Goal: Information Seeking & Learning: Find specific fact

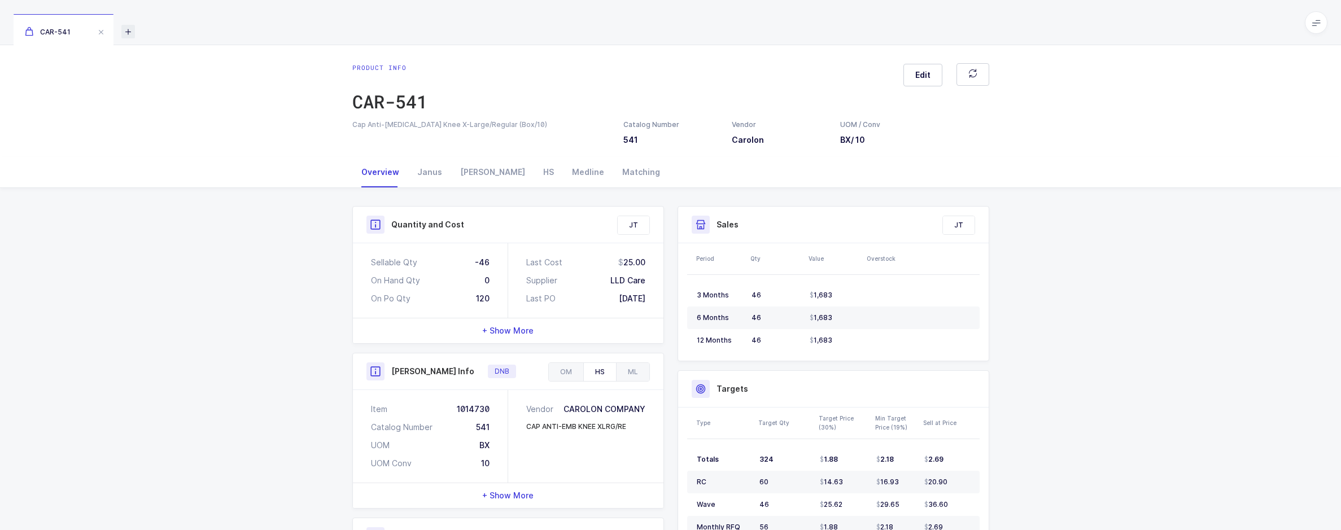
click at [126, 33] on icon at bounding box center [128, 32] width 14 height 14
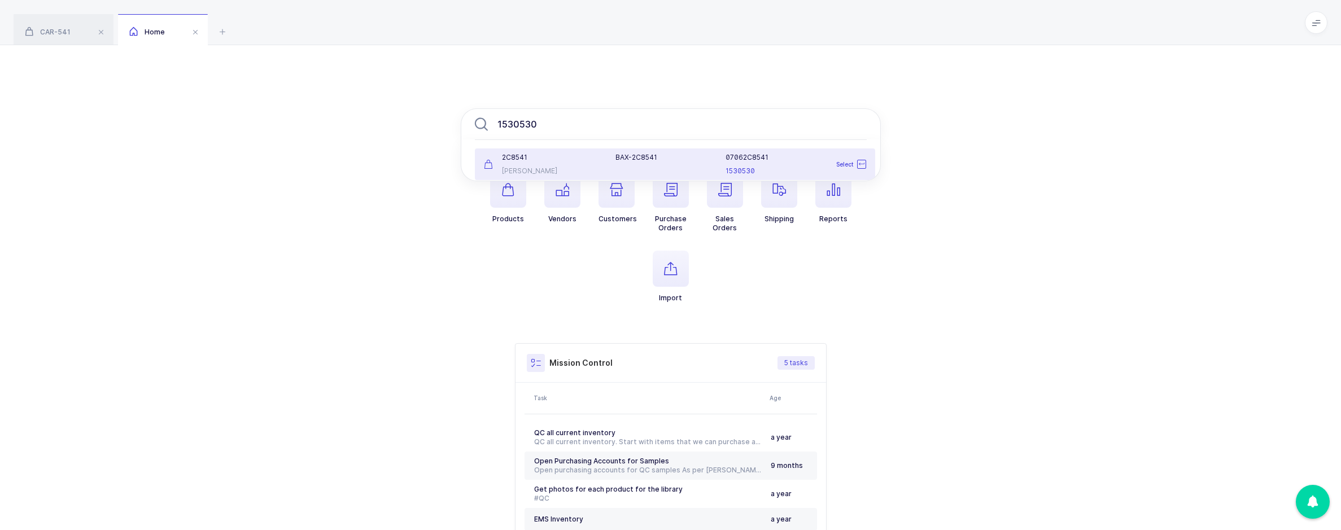
type input "1530530"
click at [567, 168] on div "[PERSON_NAME]" at bounding box center [543, 171] width 119 height 9
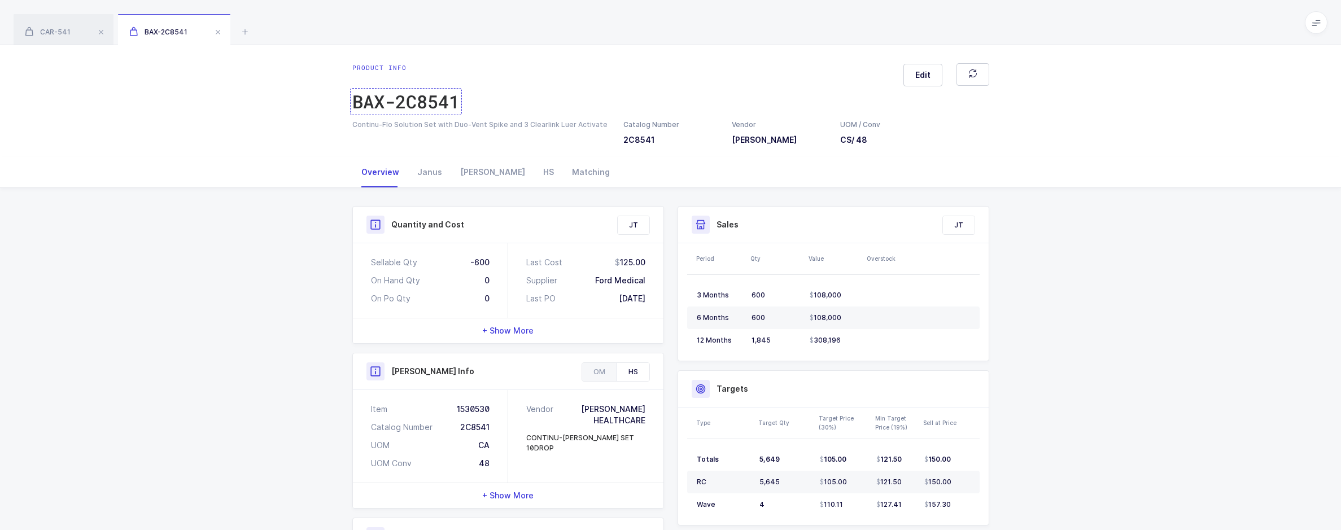
click at [428, 108] on div "BAX-2C8541" at bounding box center [405, 101] width 107 height 23
click at [242, 34] on icon at bounding box center [245, 32] width 14 height 14
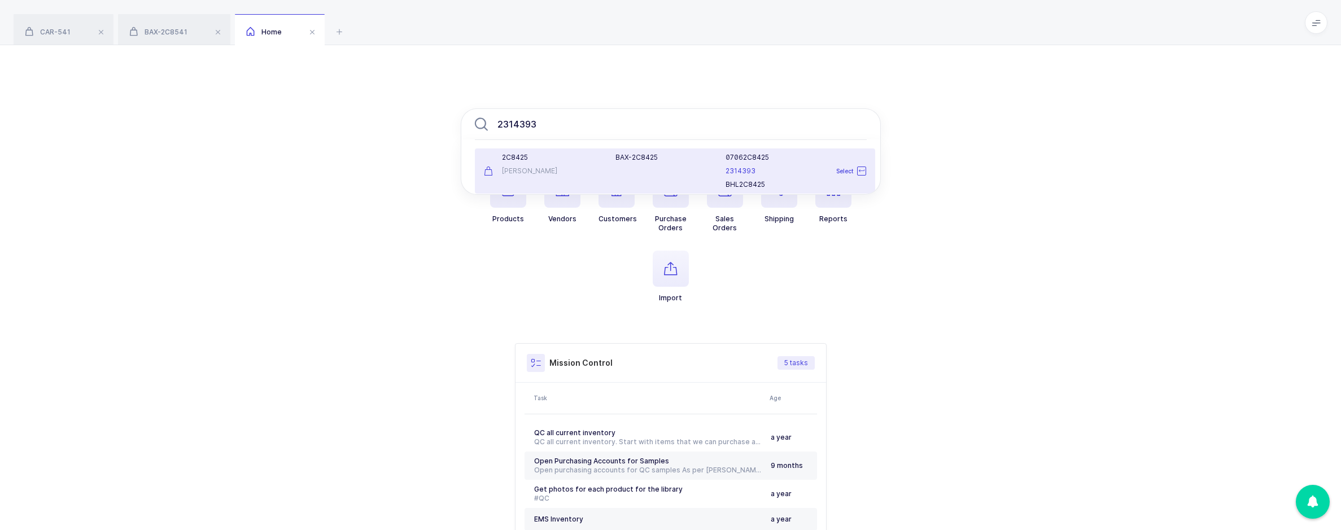
type input "2314393"
click at [537, 185] on div "2C8425 [PERSON_NAME]" at bounding box center [543, 171] width 132 height 36
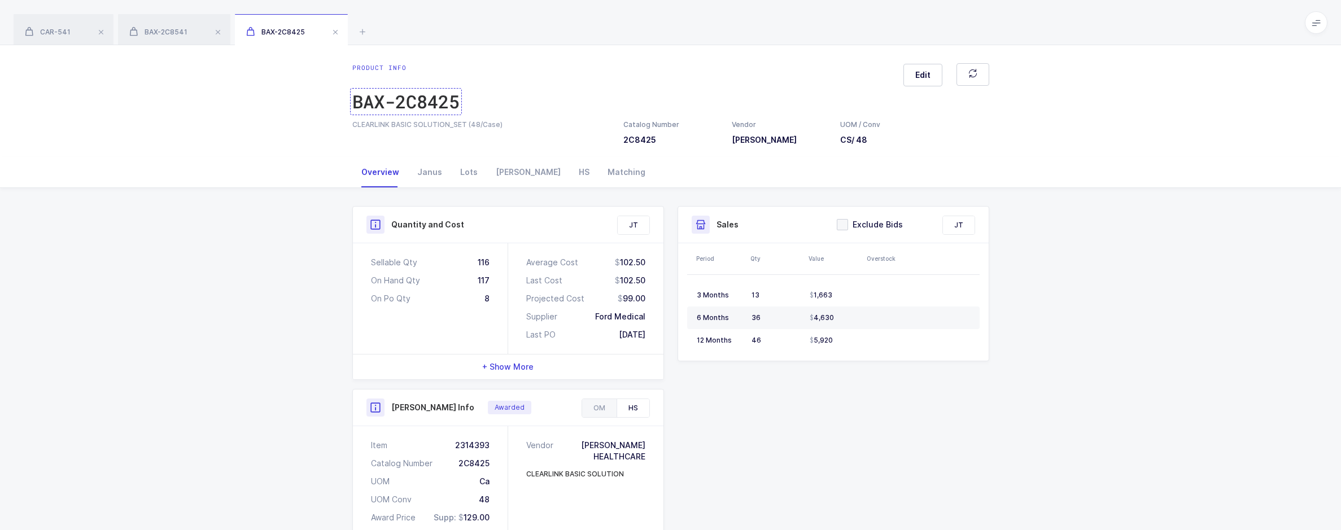
click at [425, 103] on div "BAX-2C8425" at bounding box center [405, 101] width 107 height 23
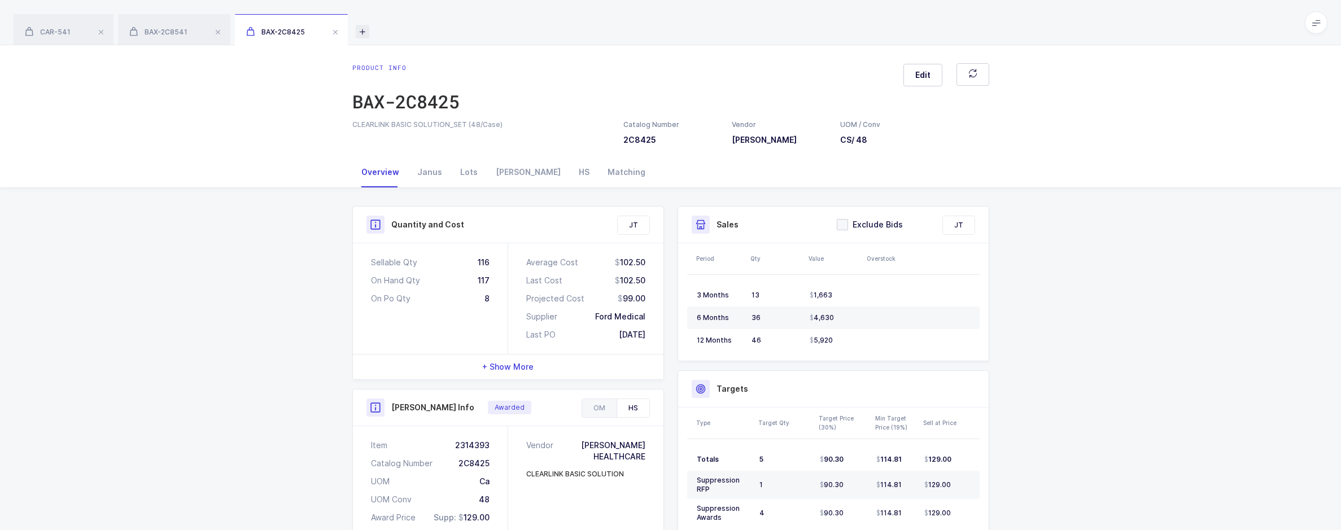
click at [367, 36] on icon at bounding box center [363, 32] width 14 height 14
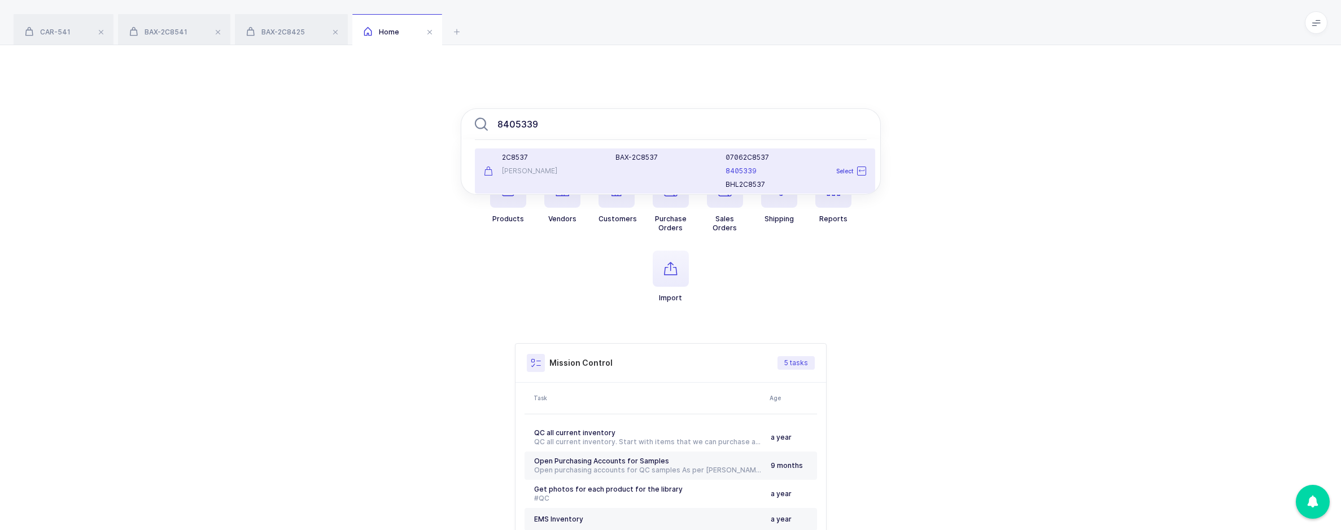
type input "8405339"
click at [549, 163] on div "2C8537 [PERSON_NAME]" at bounding box center [543, 171] width 132 height 36
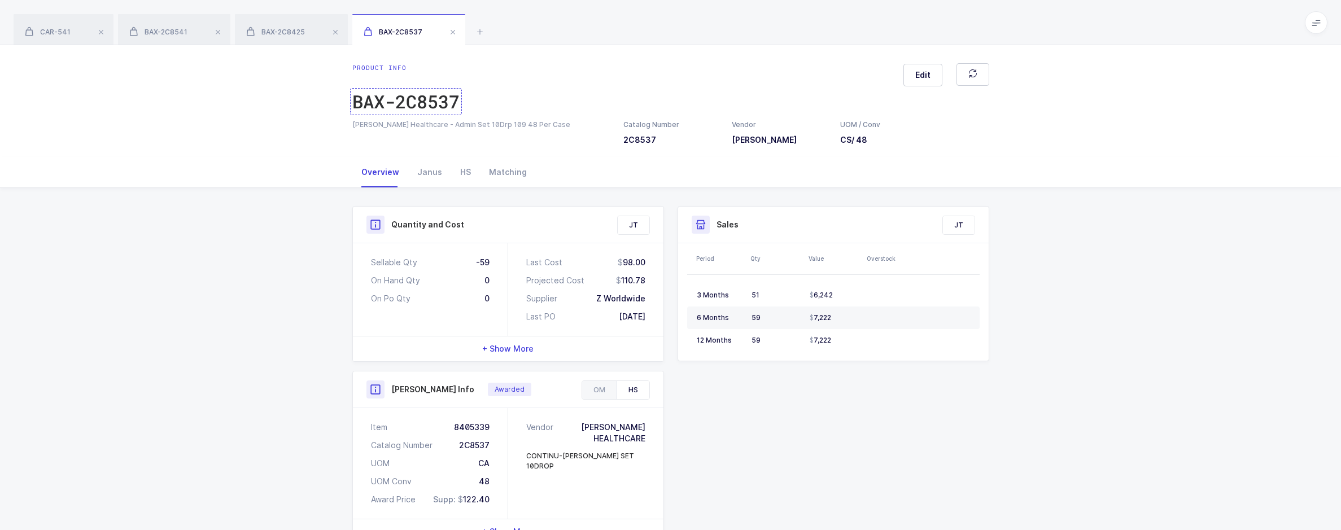
click at [413, 102] on div "BAX-2C8537" at bounding box center [405, 101] width 107 height 23
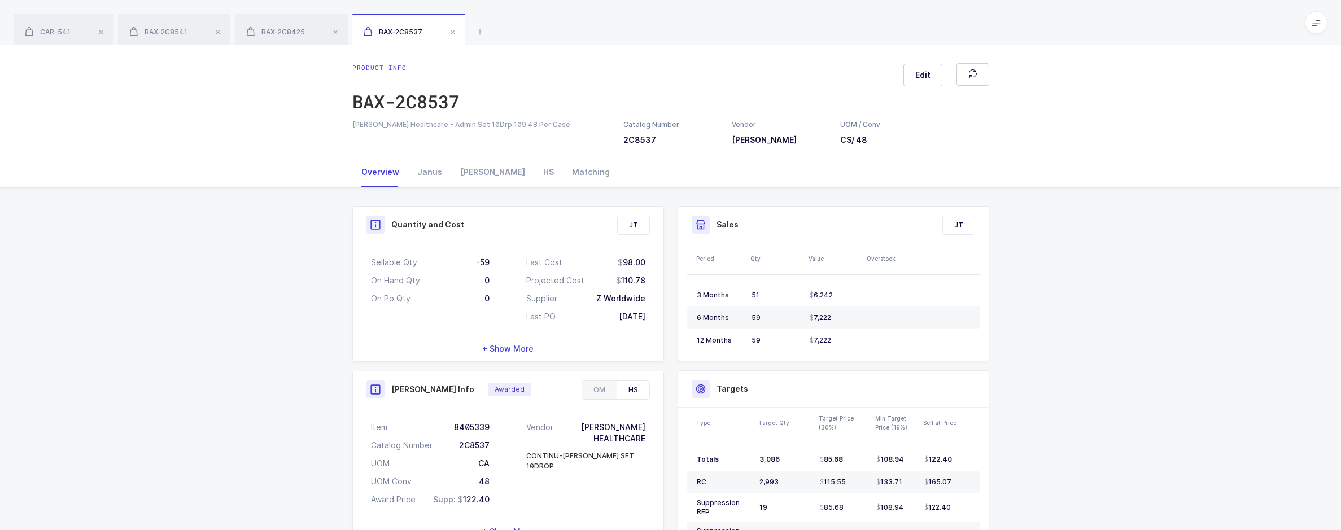
click at [494, 25] on div "CAR-541 BAX-2C8541 BAX-2C8425 BAX-2C8537" at bounding box center [670, 22] width 1341 height 45
click at [482, 31] on icon at bounding box center [480, 32] width 14 height 14
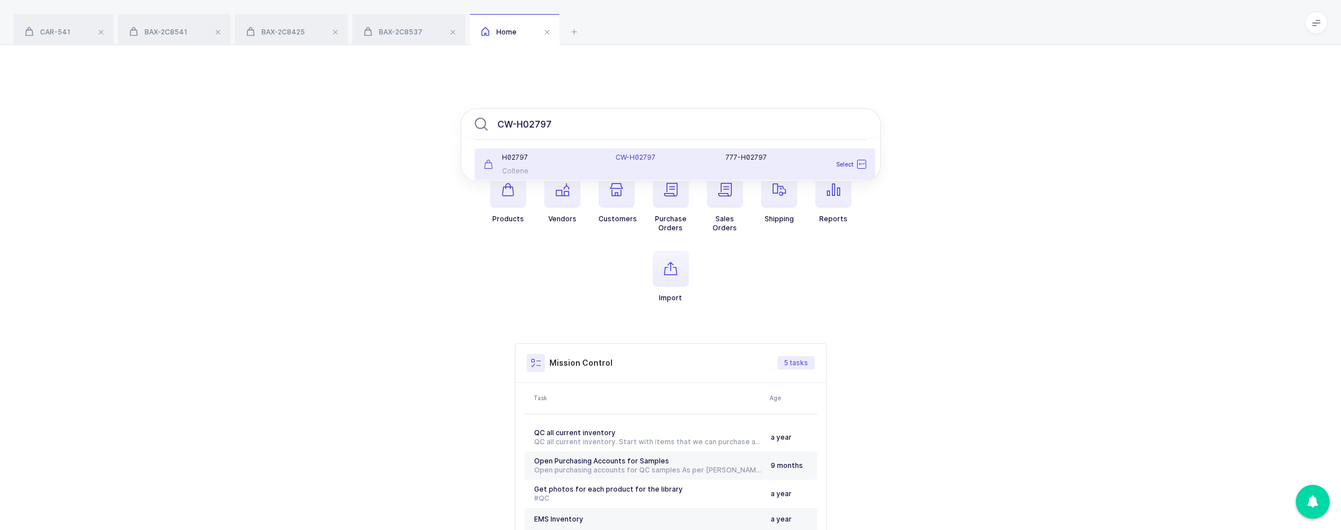
type input "CW-H02797"
click at [549, 141] on ul "H02797 Coltene CW-H02797 777-H02797 Select" at bounding box center [675, 164] width 428 height 50
click at [547, 157] on div "H02797" at bounding box center [543, 157] width 119 height 9
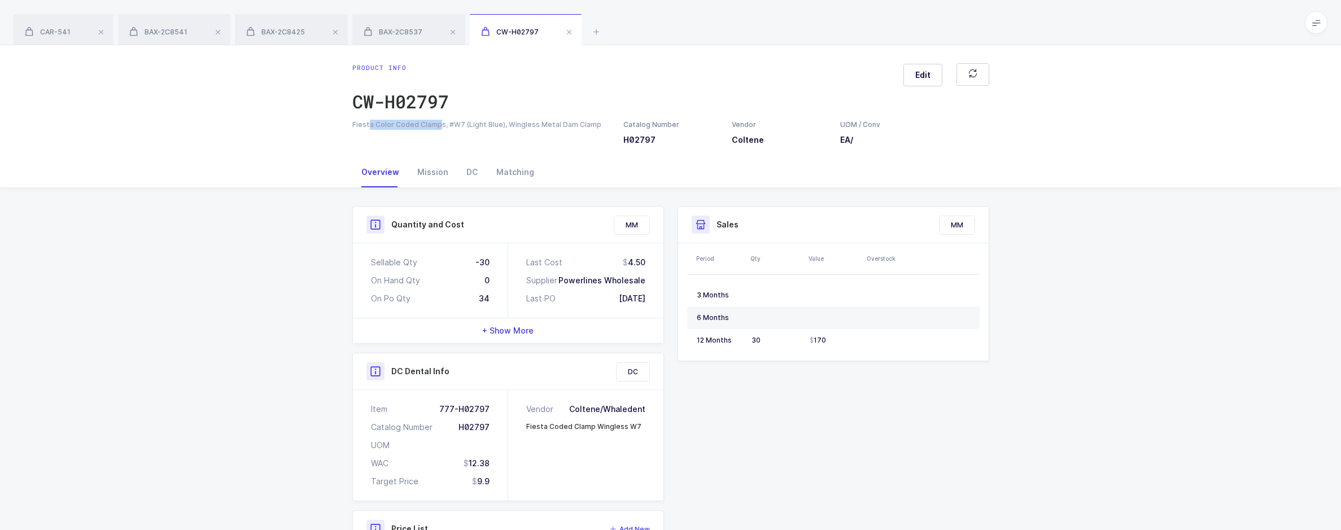
drag, startPoint x: 438, startPoint y: 125, endPoint x: 367, endPoint y: 125, distance: 70.6
click at [367, 125] on div "Fiesta Color Coded Clamps, #W7 (Light Blue), Wingless Metal Dam Clamp" at bounding box center [481, 125] width 258 height 10
drag, startPoint x: 367, startPoint y: 125, endPoint x: 424, endPoint y: 138, distance: 57.9
click at [420, 139] on div "Fiesta Color Coded Clamps, #W7 (Light Blue), Wingless Metal Dam Clamp Catalog N…" at bounding box center [671, 133] width 651 height 26
drag, startPoint x: 439, startPoint y: 125, endPoint x: 341, endPoint y: 125, distance: 98.8
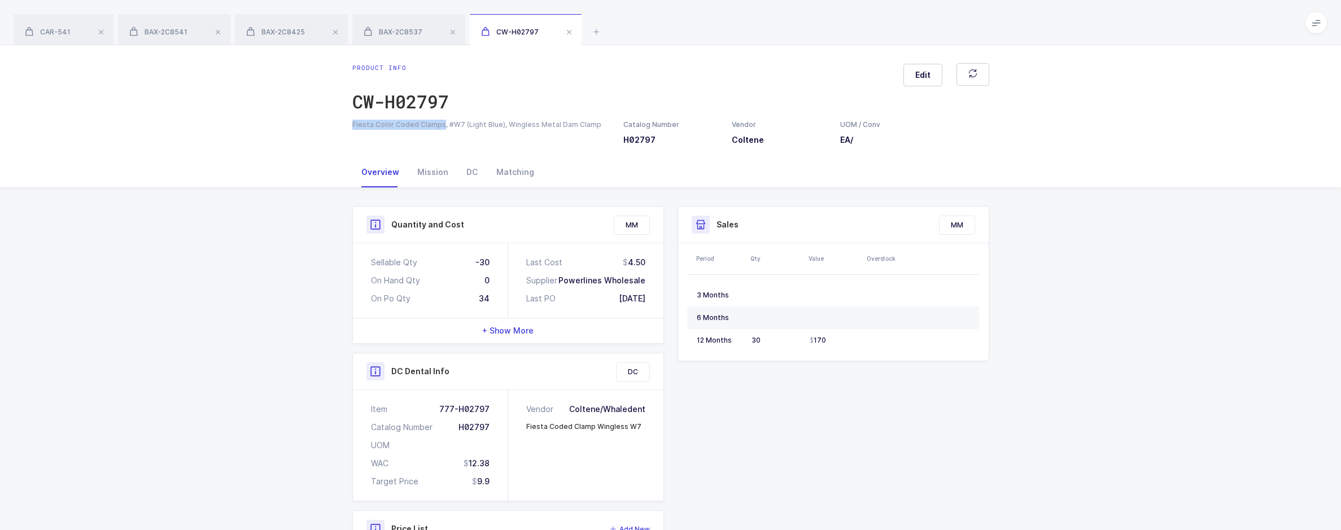
click at [341, 125] on div "Product info CW-H02797 Edit Fiesta Color Coded Clamps, #W7 (Light Blue), Wingle…" at bounding box center [670, 101] width 1341 height 112
copy div "Fiesta Color Coded Clamps"
